Goal: Navigation & Orientation: Go to known website

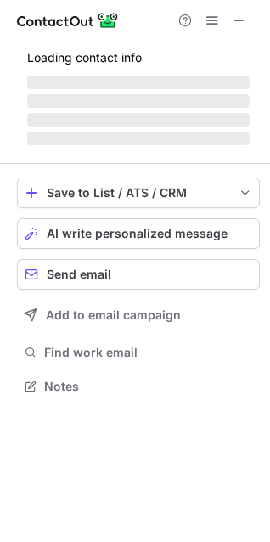
scroll to position [370, 270]
